Goal: Task Accomplishment & Management: Manage account settings

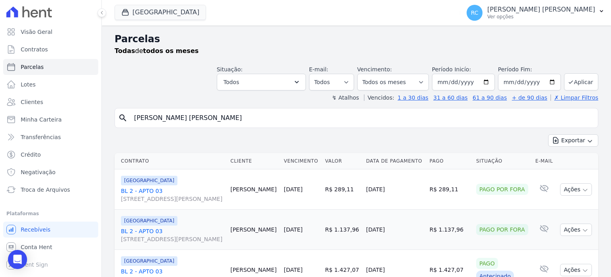
select select
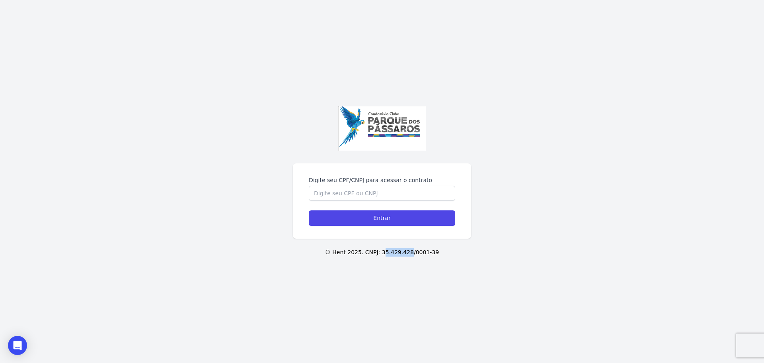
drag, startPoint x: 409, startPoint y: 252, endPoint x: 385, endPoint y: 256, distance: 24.1
click at [385, 256] on p "© Hent 2025. CNPJ: 35.429.428/0001-39" at bounding box center [382, 252] width 739 height 8
drag, startPoint x: 156, startPoint y: 270, endPoint x: 174, endPoint y: 232, distance: 42.2
click at [158, 266] on div "Digite seu CPF/CNPJ para acessar o contrato Entrar © Hent 2025. CNPJ: 35.429.42…" at bounding box center [382, 181] width 764 height 363
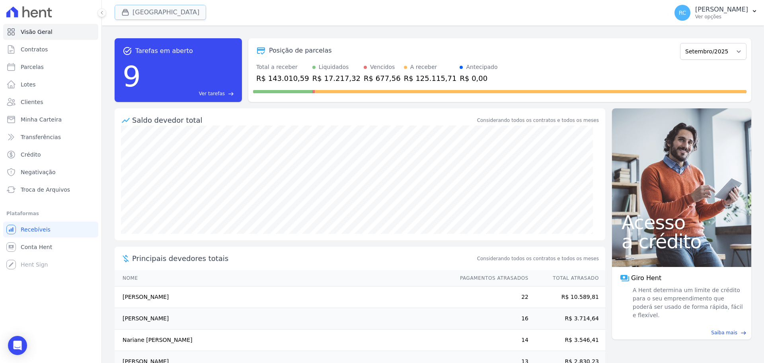
drag, startPoint x: 173, startPoint y: 10, endPoint x: 162, endPoint y: 17, distance: 13.0
click at [173, 11] on button "Parque Dos Passaros" at bounding box center [161, 12] width 92 height 15
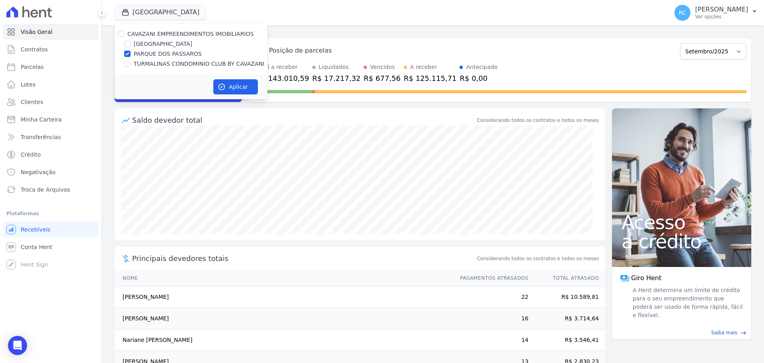
click at [121, 29] on div "CAVAZANI EMPREENDIMENTOS IMOBILIARIOS PARQUE DAS FLORES PARQUE DOS PASSAROS TUR…" at bounding box center [191, 48] width 153 height 51
click at [120, 33] on input "CAVAZANI EMPREENDIMENTOS IMOBILIARIOS" at bounding box center [121, 34] width 6 height 6
checkbox input "true"
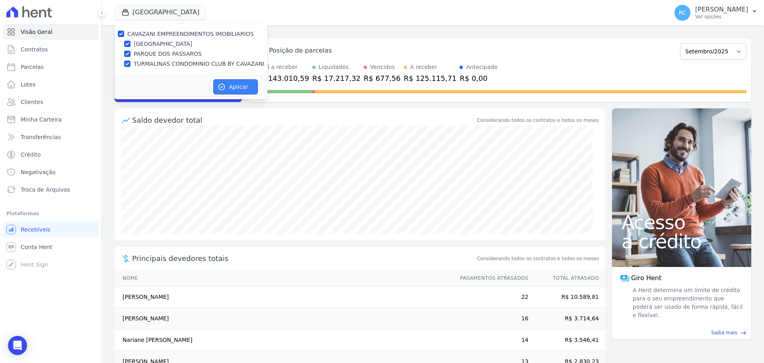
drag, startPoint x: 240, startPoint y: 90, endPoint x: 250, endPoint y: 87, distance: 10.2
click at [239, 90] on button "Aplicar" at bounding box center [235, 86] width 45 height 15
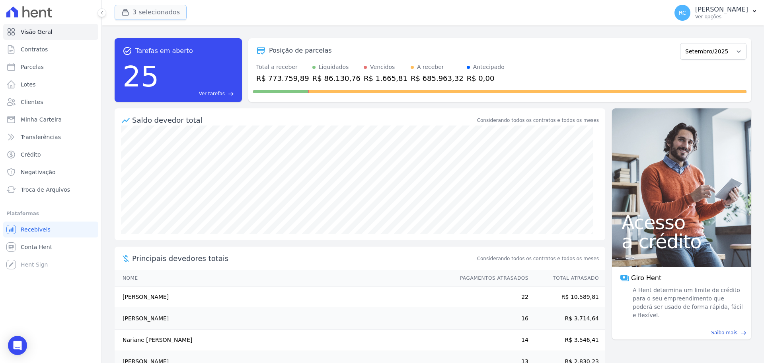
click at [161, 18] on button "3 selecionados" at bounding box center [151, 12] width 72 height 15
